Goal: Information Seeking & Learning: Learn about a topic

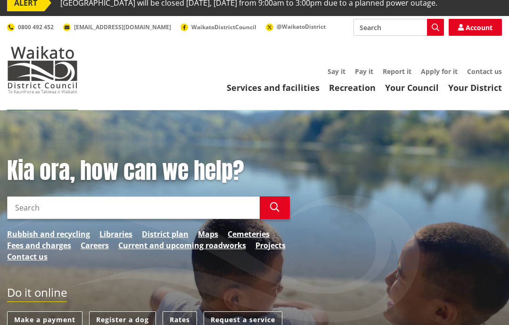
scroll to position [43, 0]
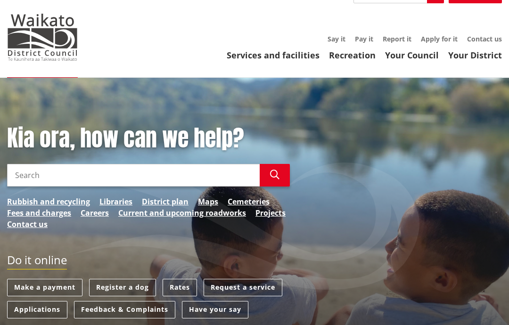
click at [197, 187] on input "Search" at bounding box center [133, 175] width 253 height 23
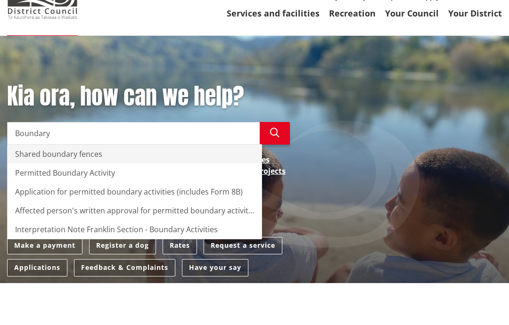
click at [117, 187] on div "Shared boundary fences" at bounding box center [135, 196] width 254 height 19
type input "Shared boundary fences"
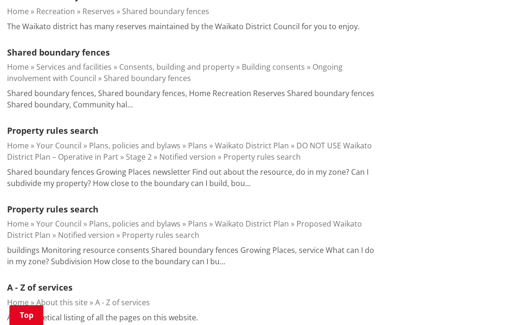
scroll to position [388, 0]
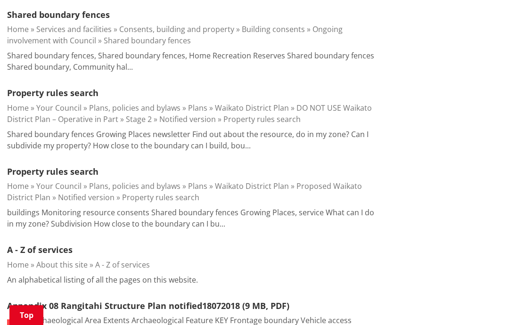
click at [253, 65] on li "Shared boundary fences Home Services and facilities Consents, building and prop…" at bounding box center [191, 40] width 368 height 65
click at [101, 34] on link "Services and facilities" at bounding box center [73, 29] width 75 height 10
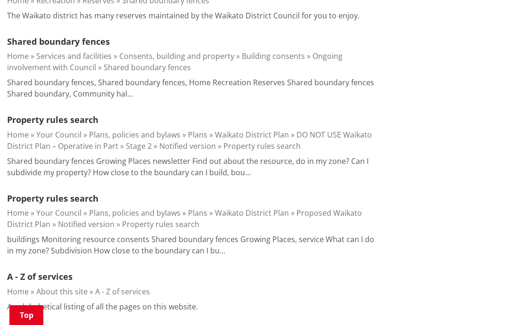
scroll to position [348, 0]
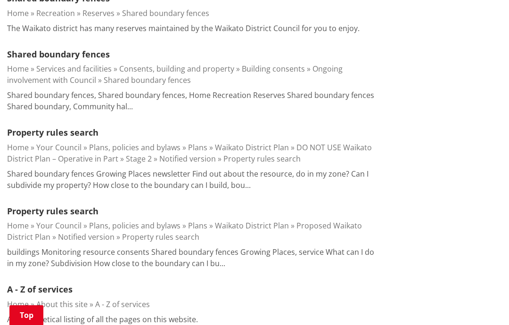
click at [94, 60] on link "Shared boundary fences" at bounding box center [58, 54] width 103 height 11
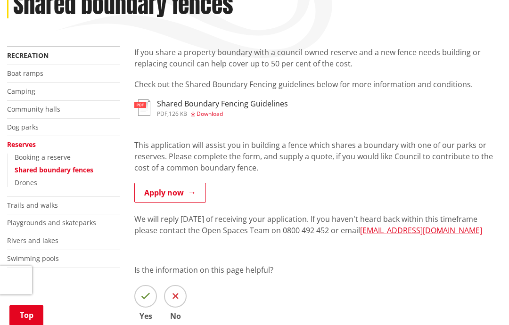
scroll to position [167, 0]
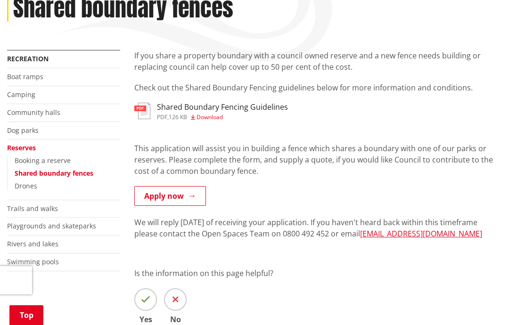
click at [279, 112] on h3 "Shared Boundary Fencing Guidelines" at bounding box center [222, 107] width 131 height 9
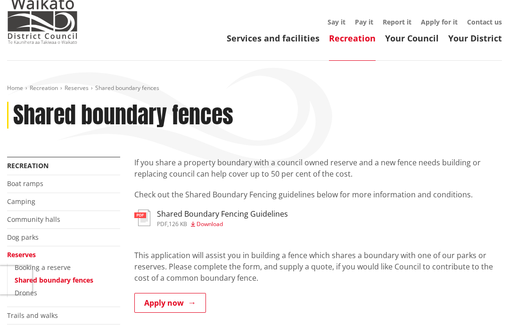
scroll to position [0, 0]
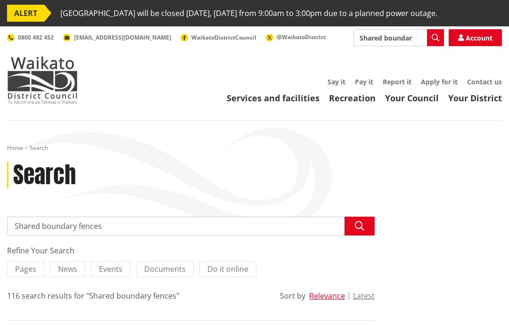
click at [136, 235] on input "Shared boundary fences" at bounding box center [191, 226] width 368 height 19
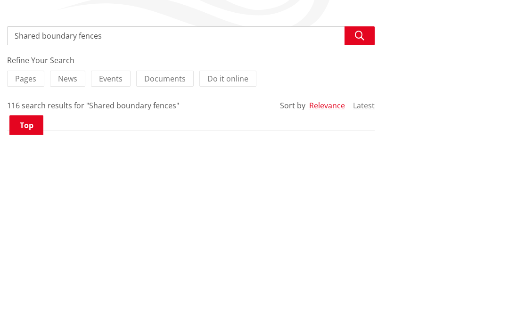
click at [280, 217] on input "Shared boundary fences" at bounding box center [191, 226] width 368 height 19
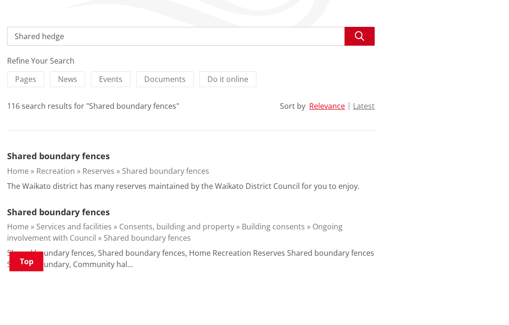
type input "Shared hedge"
click at [362, 81] on button "Search" at bounding box center [360, 90] width 30 height 19
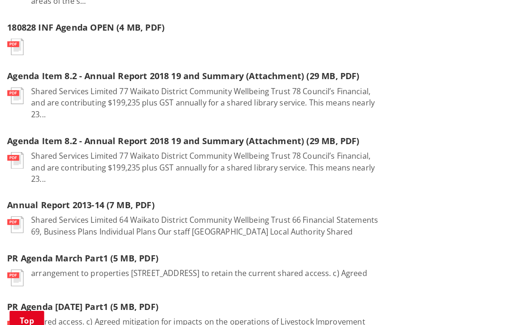
scroll to position [617, 0]
